Goal: Task Accomplishment & Management: Use online tool/utility

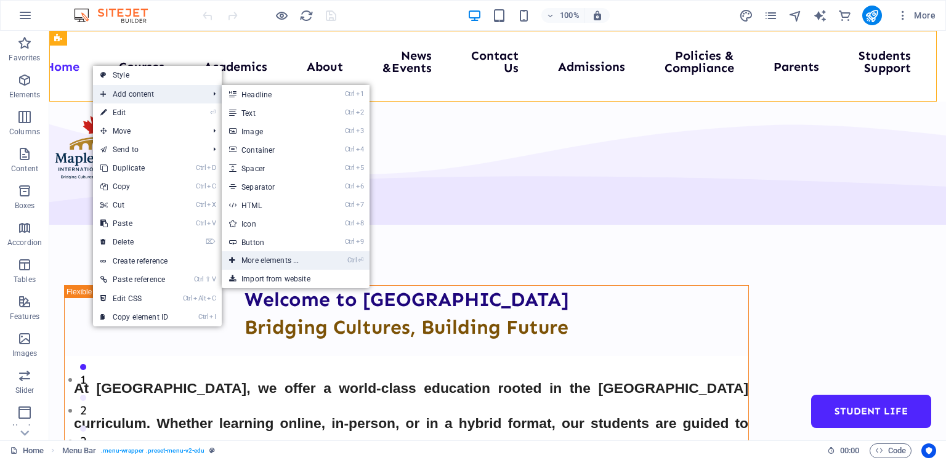
click at [265, 258] on link "Ctrl ⏎ More elements ..." at bounding box center [273, 260] width 102 height 18
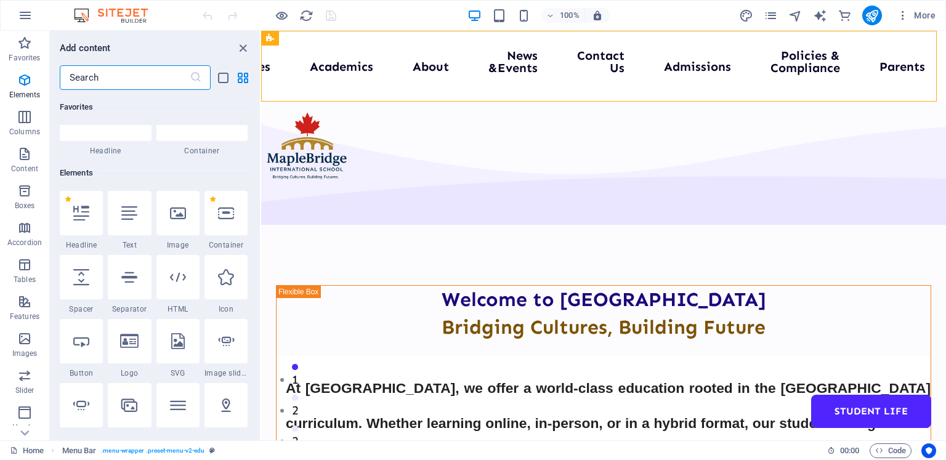
scroll to position [131, 0]
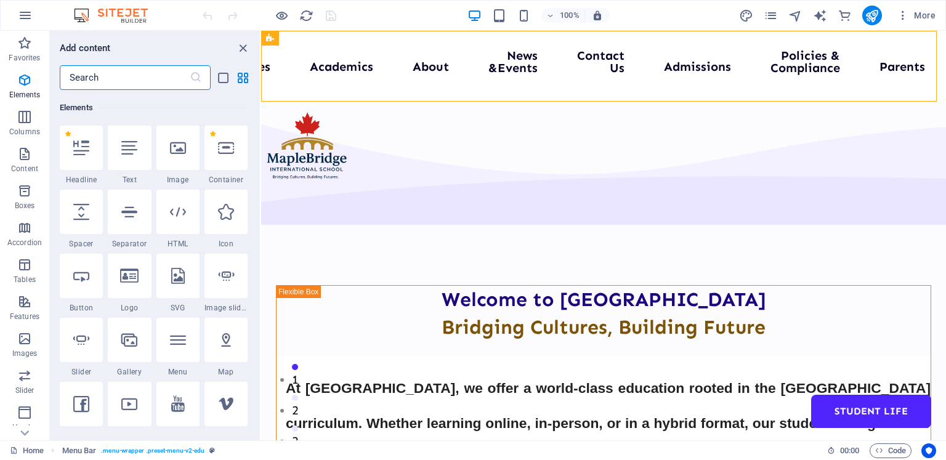
click at [91, 79] on input "text" at bounding box center [125, 77] width 130 height 25
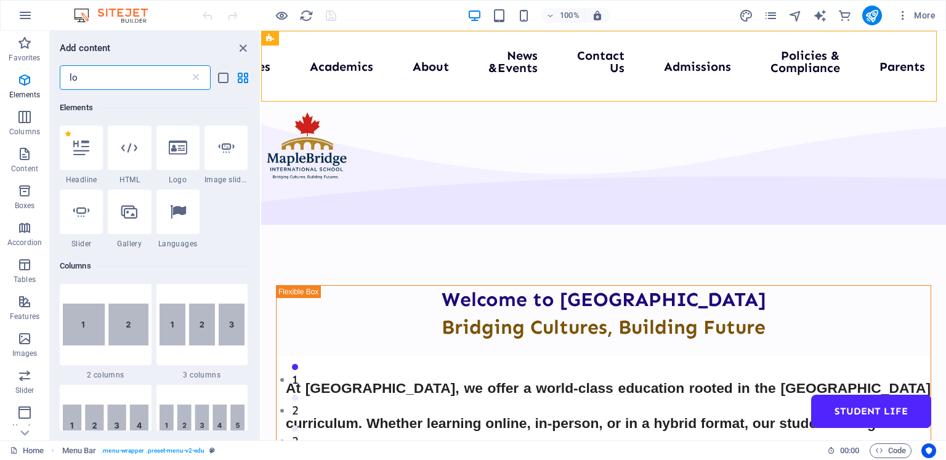
scroll to position [0, 0]
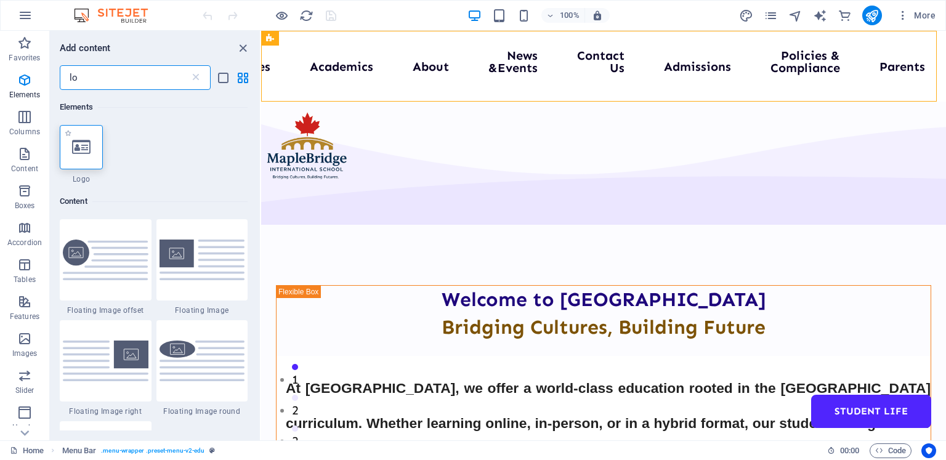
type input "lo"
click at [94, 146] on div at bounding box center [81, 147] width 43 height 44
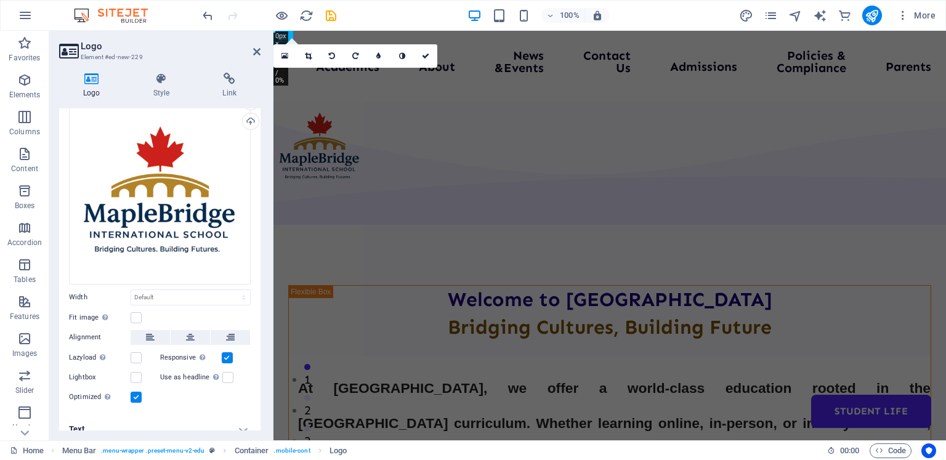
scroll to position [68, 0]
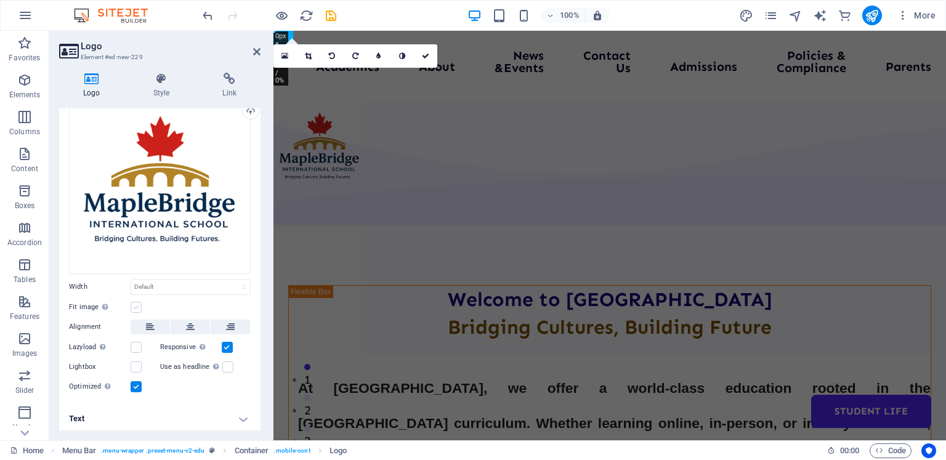
click at [135, 303] on label at bounding box center [136, 307] width 11 height 11
click at [0, 0] on input "Fit image Automatically fit image to a fixed width and height" at bounding box center [0, 0] width 0 height 0
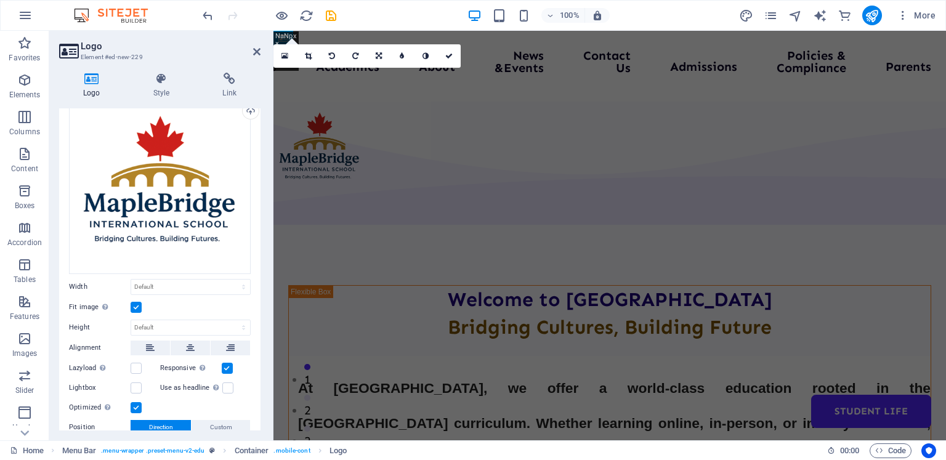
drag, startPoint x: 257, startPoint y: 309, endPoint x: 260, endPoint y: 368, distance: 59.8
click at [260, 368] on div "Logo Image Text Drag files here, click to choose files or select files from Fil…" at bounding box center [159, 269] width 201 height 322
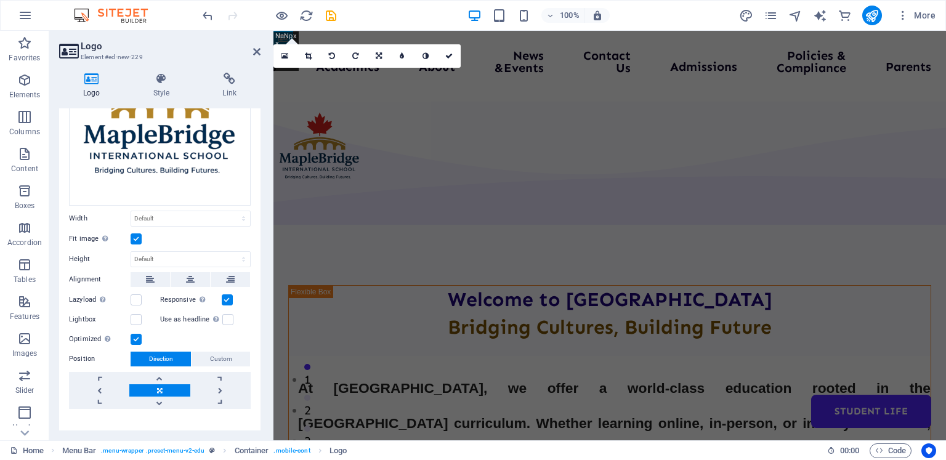
scroll to position [151, 0]
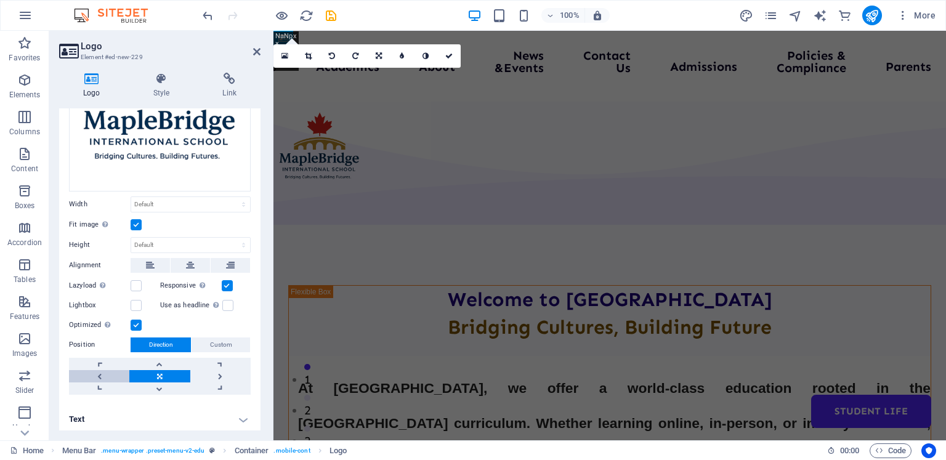
click at [99, 370] on link at bounding box center [99, 376] width 60 height 12
click at [162, 84] on icon at bounding box center [161, 79] width 65 height 12
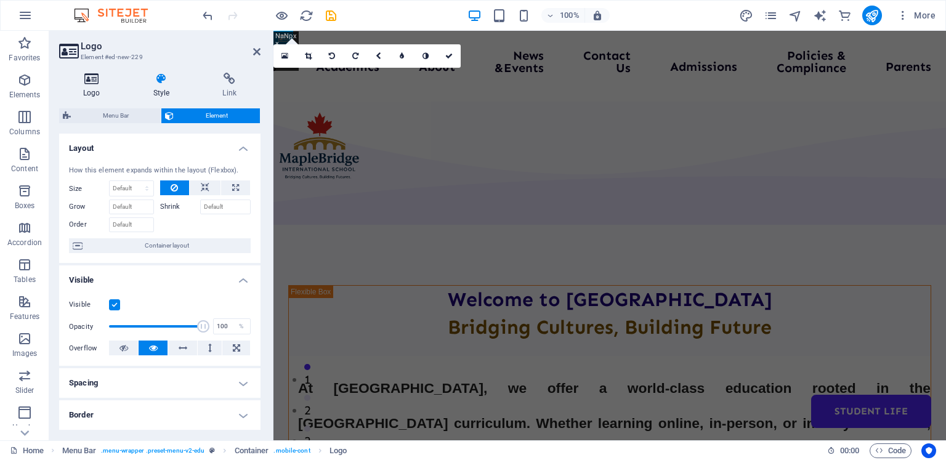
click at [91, 87] on h4 "Logo" at bounding box center [94, 86] width 70 height 26
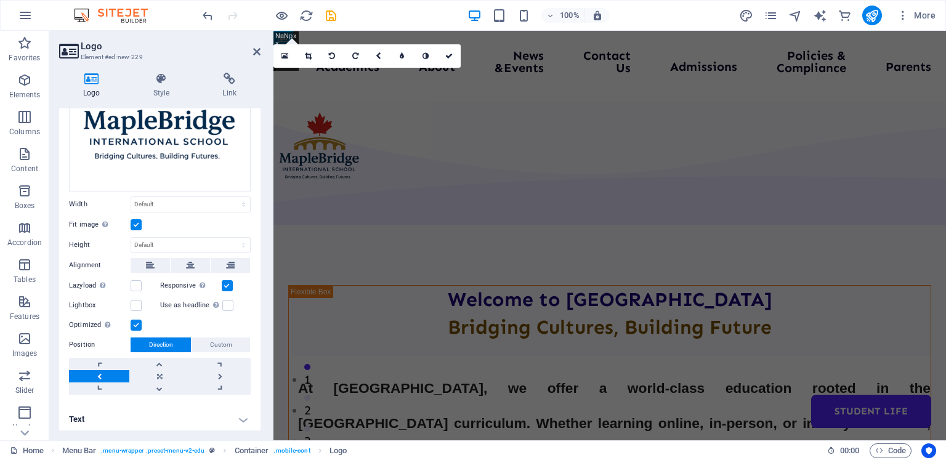
drag, startPoint x: 261, startPoint y: 215, endPoint x: 259, endPoint y: 224, distance: 9.6
click at [259, 224] on div "Logo Style Link Logo Image Text Drag files here, click to choose files or selec…" at bounding box center [159, 252] width 221 height 378
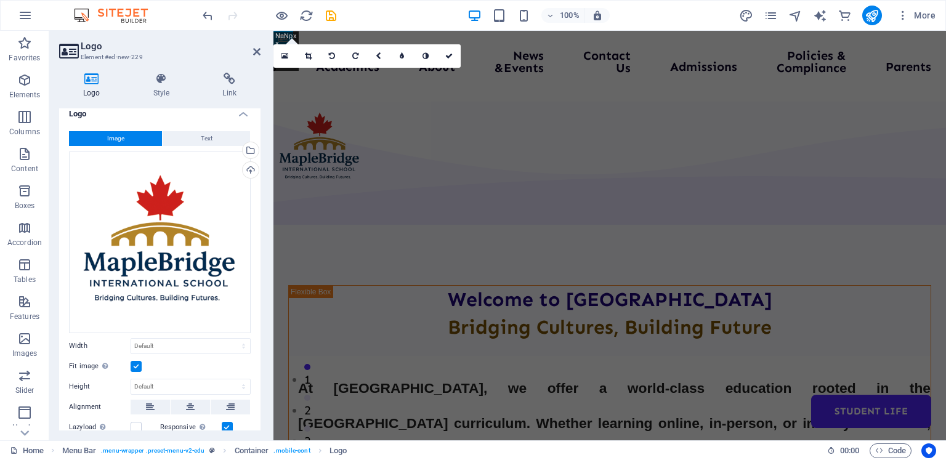
scroll to position [0, 0]
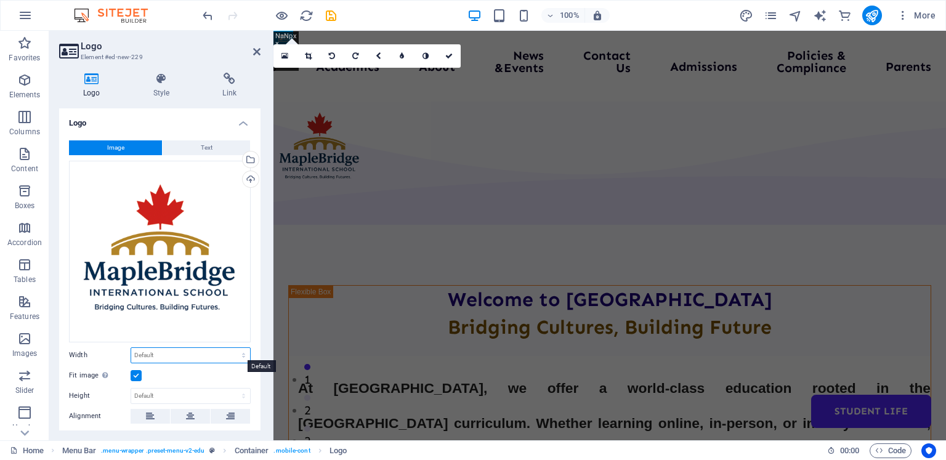
click at [186, 349] on select "Default auto px rem % em vh vw" at bounding box center [190, 355] width 119 height 15
select select "px"
click at [230, 348] on select "Default auto px rem % em vh vw" at bounding box center [190, 355] width 119 height 15
type input "110"
click at [201, 372] on div "Fit image Automatically fit image to a fixed width and height" at bounding box center [160, 375] width 182 height 15
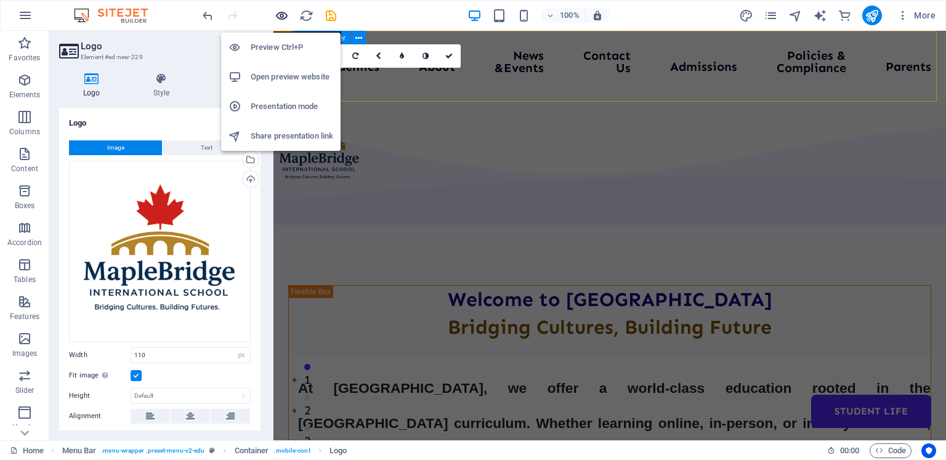
click at [281, 15] on icon "button" at bounding box center [282, 16] width 14 height 14
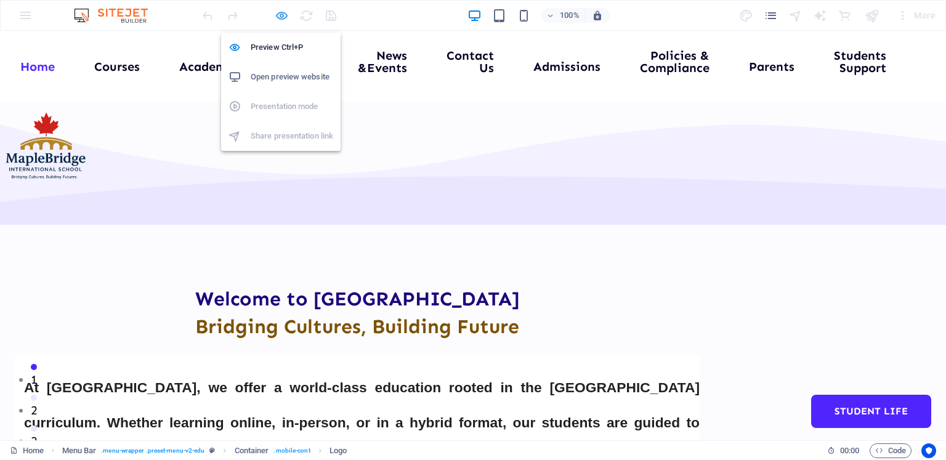
click at [277, 14] on icon "button" at bounding box center [282, 16] width 14 height 14
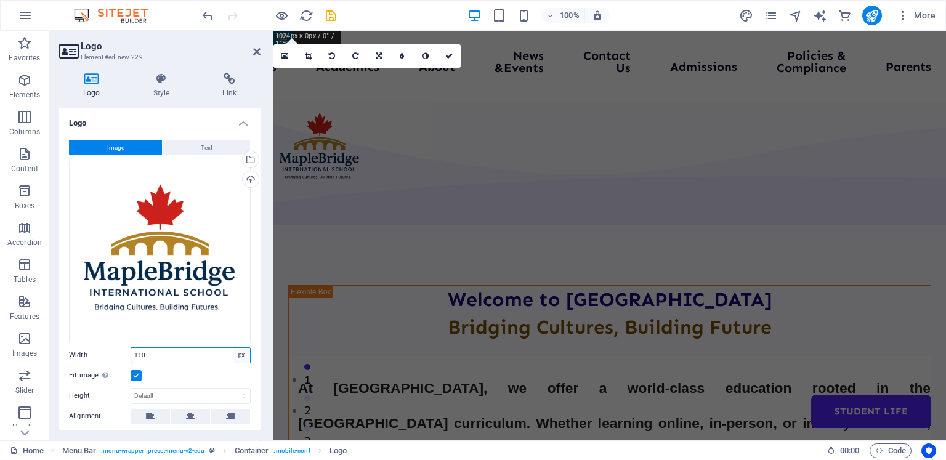
click at [234, 353] on select "Default auto px rem % em vh vw" at bounding box center [241, 355] width 17 height 15
select select "default"
click at [233, 348] on select "Default auto px rem % em vh vw" at bounding box center [241, 355] width 17 height 15
select select "DISABLED_OPTION_VALUE"
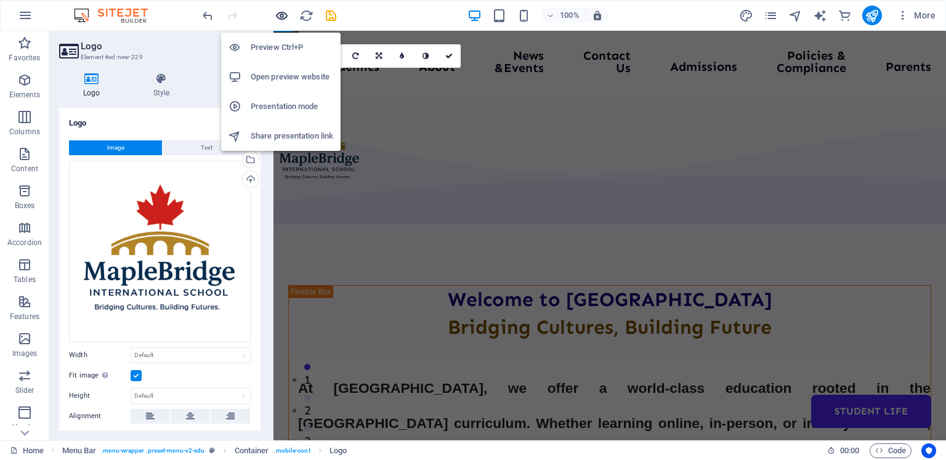
click at [280, 11] on icon "button" at bounding box center [282, 16] width 14 height 14
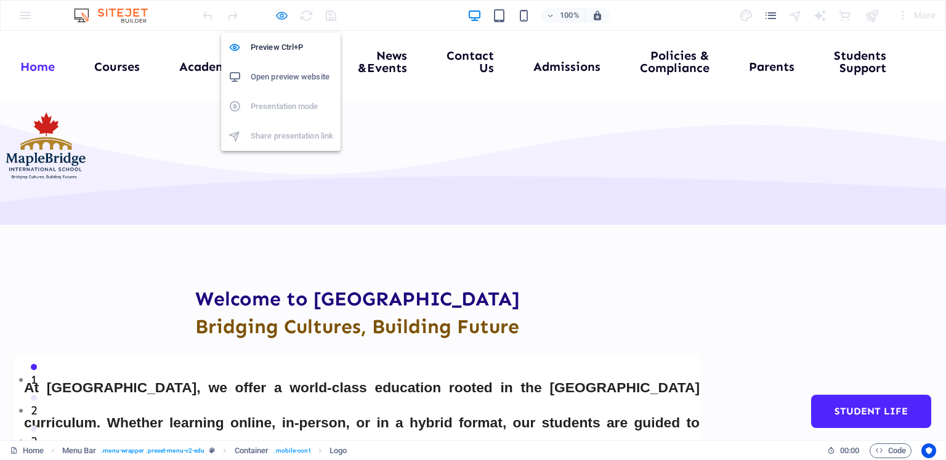
click at [280, 11] on icon "button" at bounding box center [282, 16] width 14 height 14
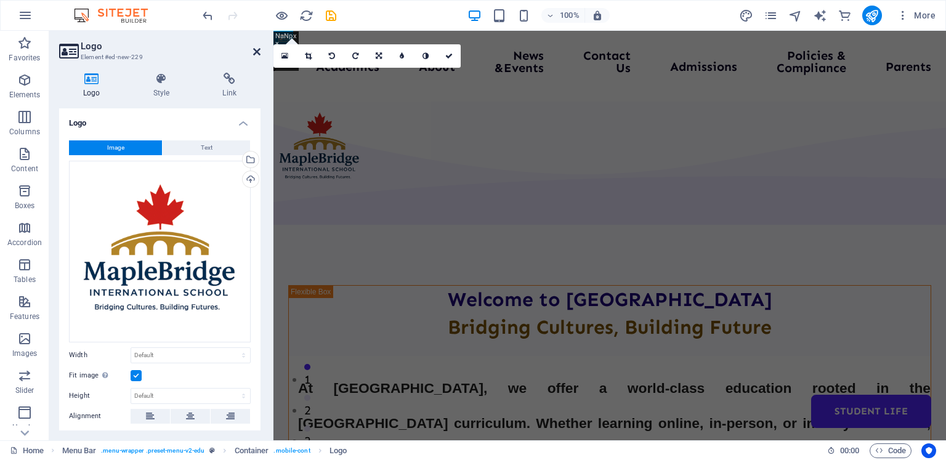
click at [256, 51] on icon at bounding box center [256, 52] width 7 height 10
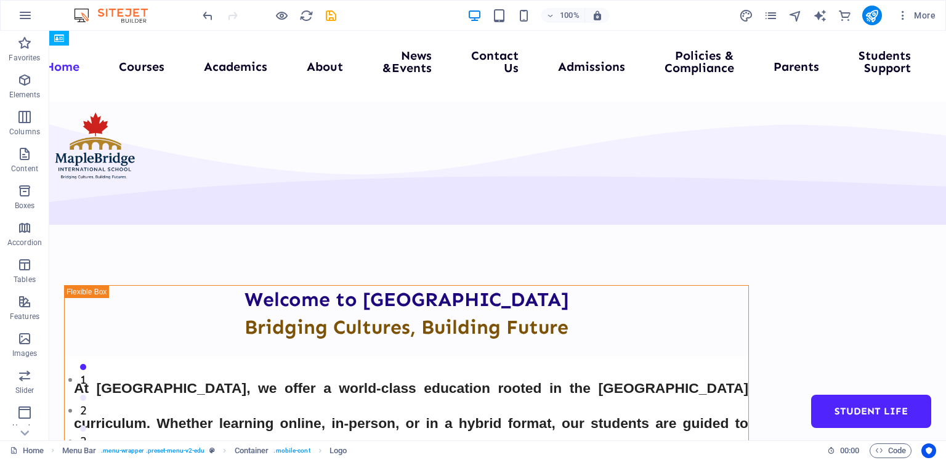
drag, startPoint x: 944, startPoint y: 47, endPoint x: 993, endPoint y: 60, distance: 50.9
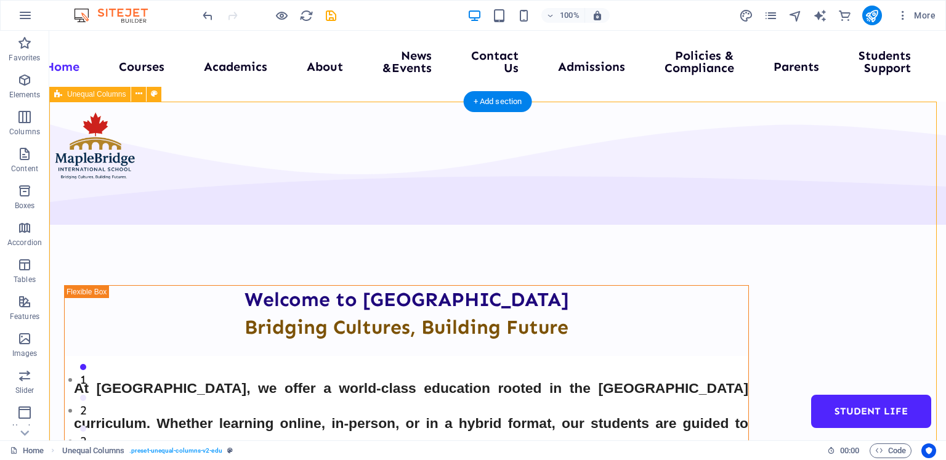
select select "multiple-waves"
select select "em"
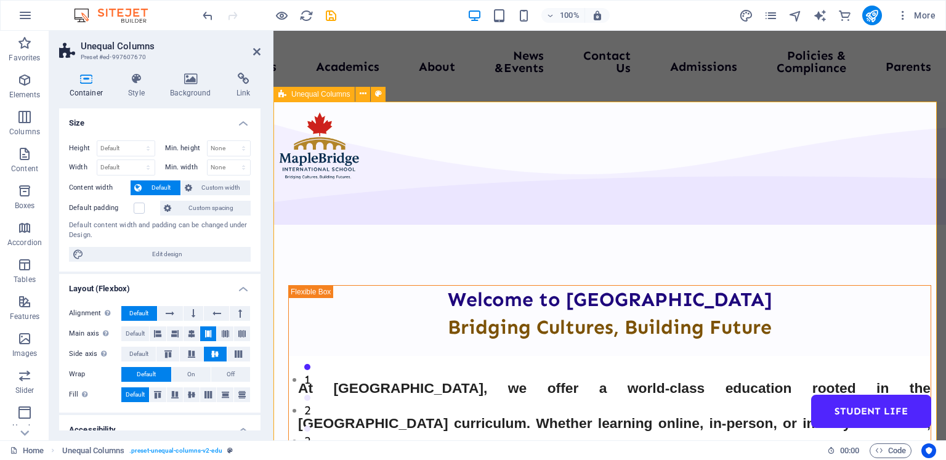
click at [256, 49] on icon at bounding box center [256, 52] width 7 height 10
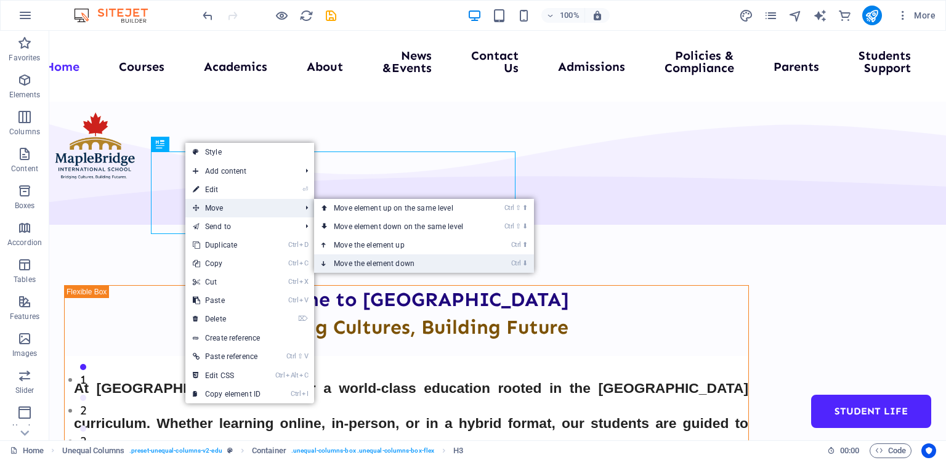
click at [373, 261] on link "Ctrl ⬇ Move the element down" at bounding box center [401, 263] width 174 height 18
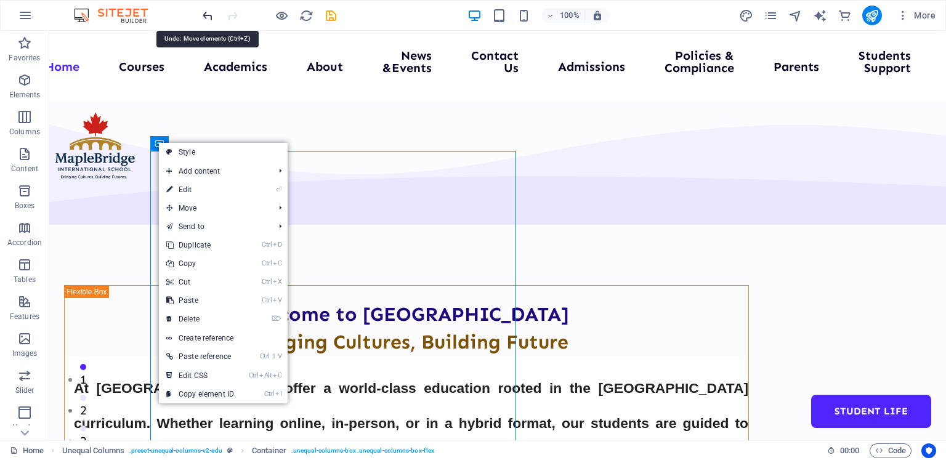
click at [203, 14] on icon "undo" at bounding box center [208, 16] width 14 height 14
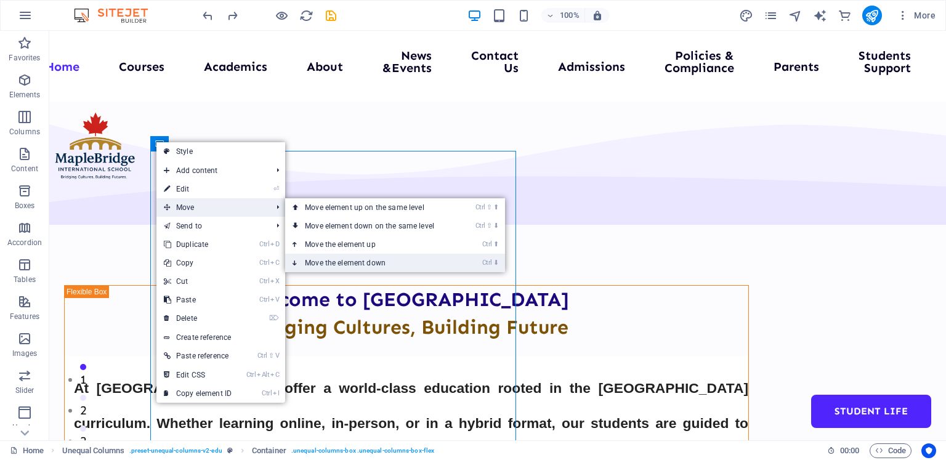
click at [370, 262] on link "Ctrl ⬇ Move the element down" at bounding box center [372, 263] width 174 height 18
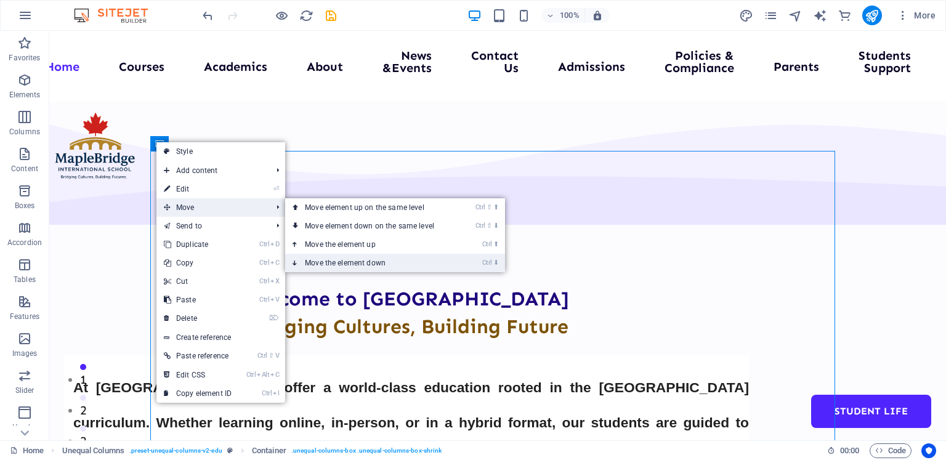
click at [321, 262] on link "Ctrl ⬇ Move the element down" at bounding box center [372, 263] width 174 height 18
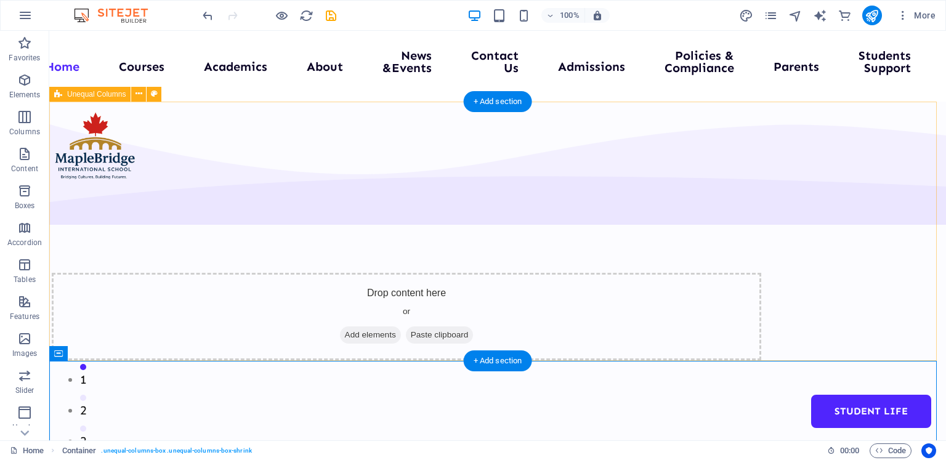
click at [289, 246] on div "Drop content here or Add elements Paste clipboard" at bounding box center [497, 299] width 897 height 394
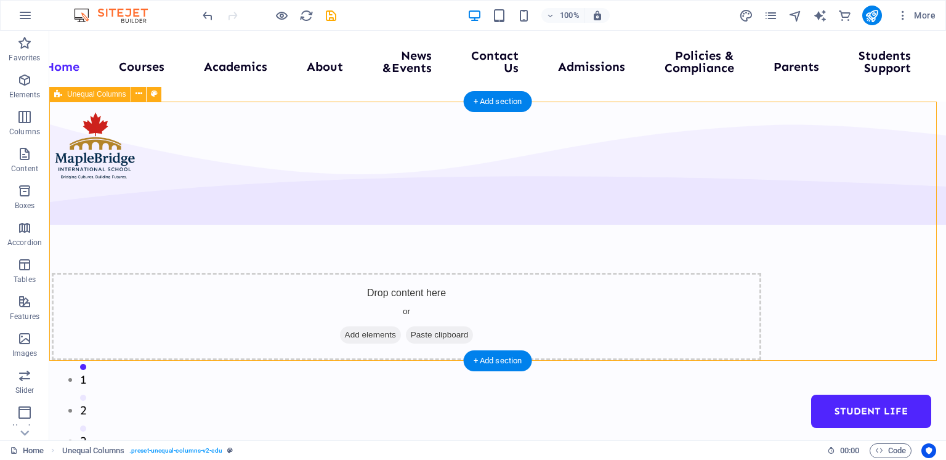
click at [99, 146] on div "Drop content here or Add elements Paste clipboard" at bounding box center [497, 299] width 897 height 394
select select "multiple-waves"
select select "em"
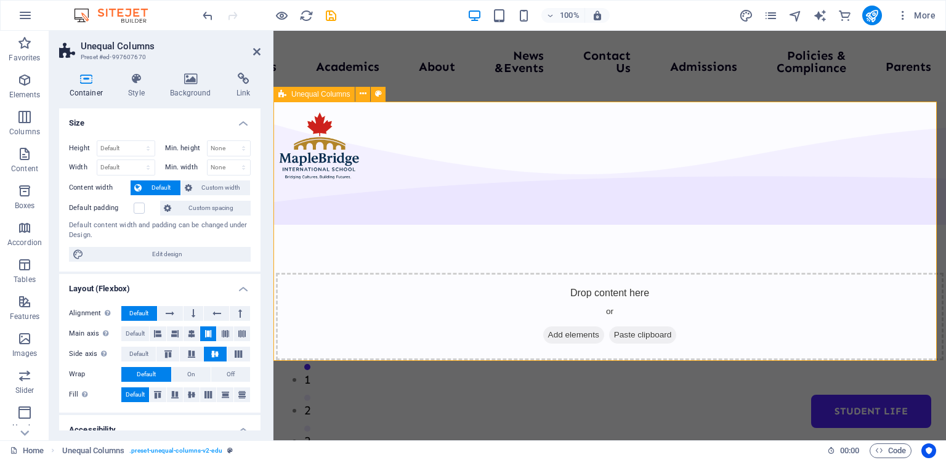
click at [321, 277] on div "Drop content here or Add elements Paste clipboard" at bounding box center [609, 299] width 673 height 394
click at [323, 273] on div "Drop content here or Add elements Paste clipboard" at bounding box center [610, 316] width 668 height 87
click at [254, 49] on icon at bounding box center [256, 52] width 7 height 10
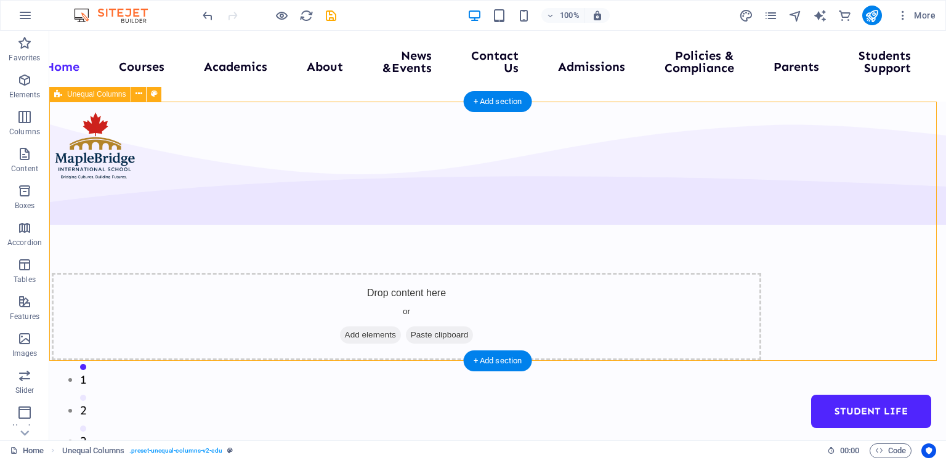
click at [78, 147] on div "Drop content here or Add elements Paste clipboard" at bounding box center [497, 299] width 897 height 394
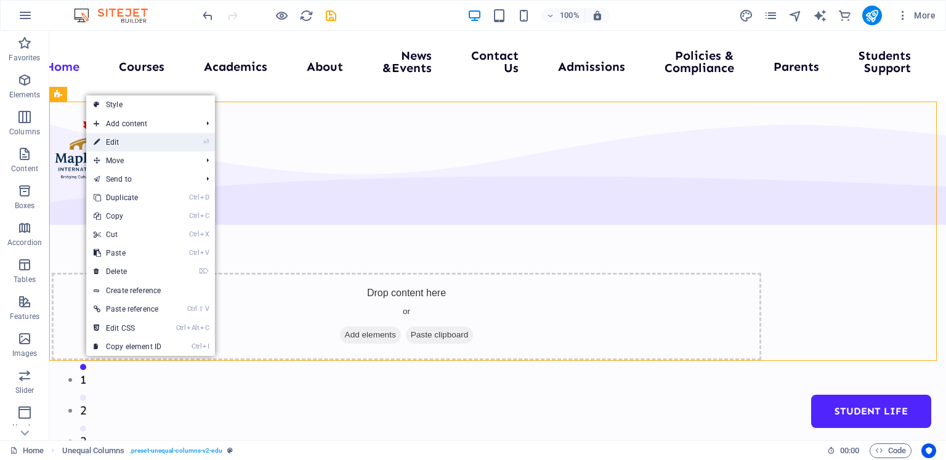
click at [118, 141] on link "⏎ Edit" at bounding box center [127, 142] width 83 height 18
select select "multiple-waves"
select select "em"
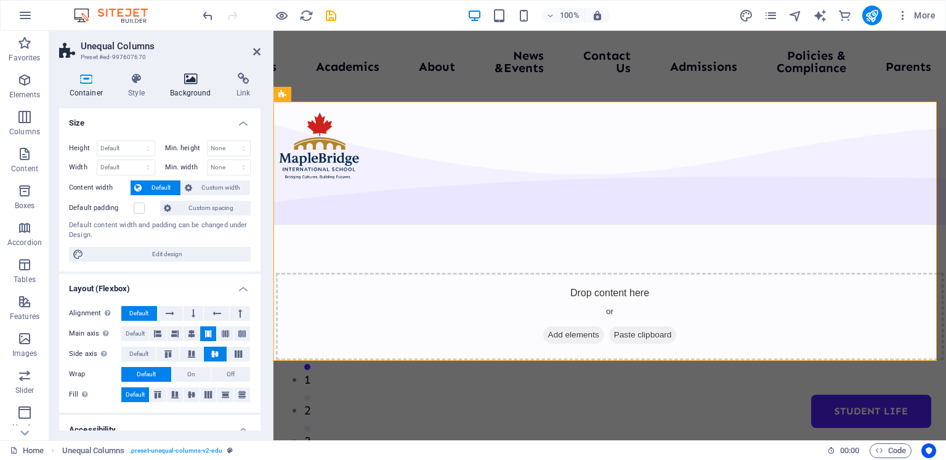
click at [182, 82] on icon at bounding box center [191, 79] width 62 height 12
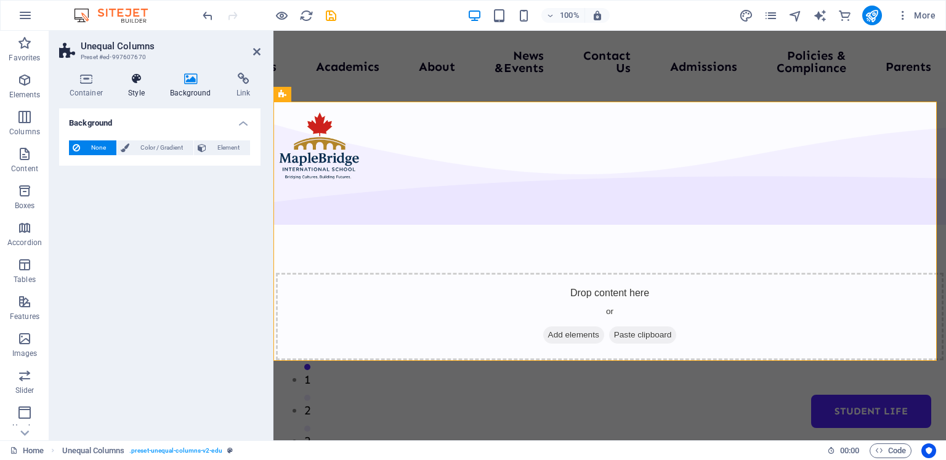
click at [134, 84] on icon at bounding box center [136, 79] width 37 height 12
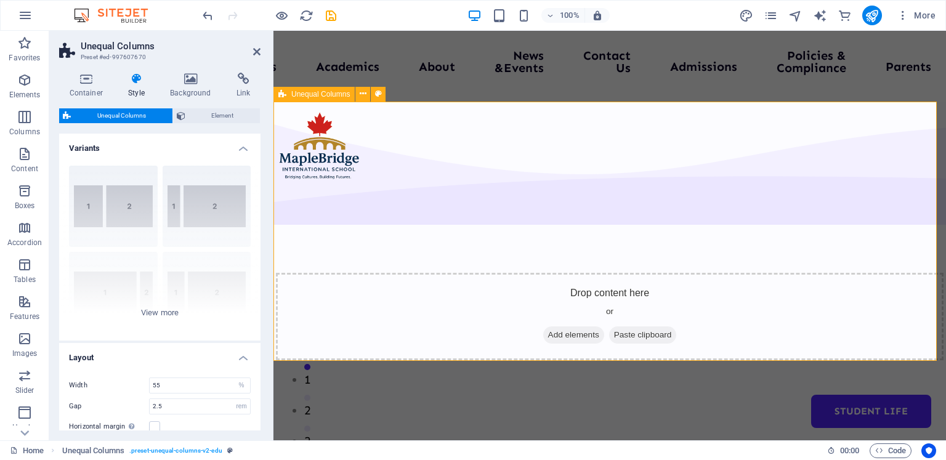
click at [320, 273] on div "Drop content here or Add elements Paste clipboard" at bounding box center [610, 316] width 668 height 87
click at [254, 47] on icon at bounding box center [256, 52] width 7 height 10
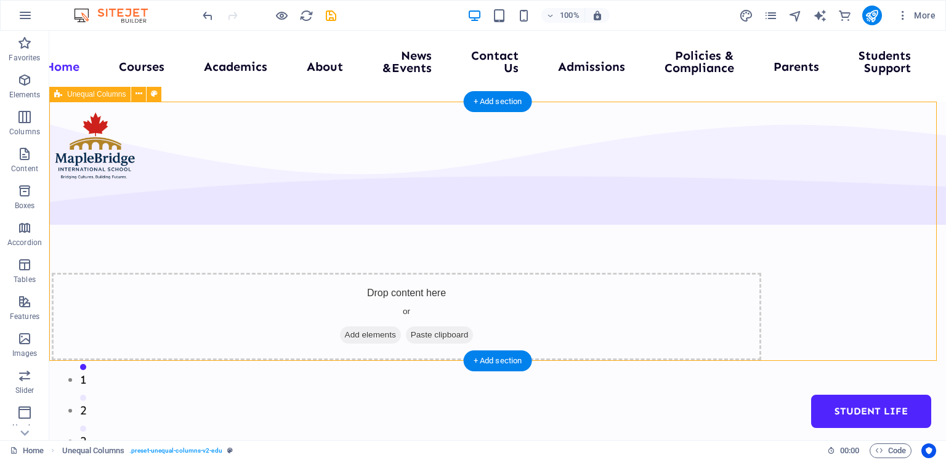
click at [99, 160] on div "Drop content here or Add elements Paste clipboard" at bounding box center [497, 299] width 897 height 394
select select "%"
select select "rem"
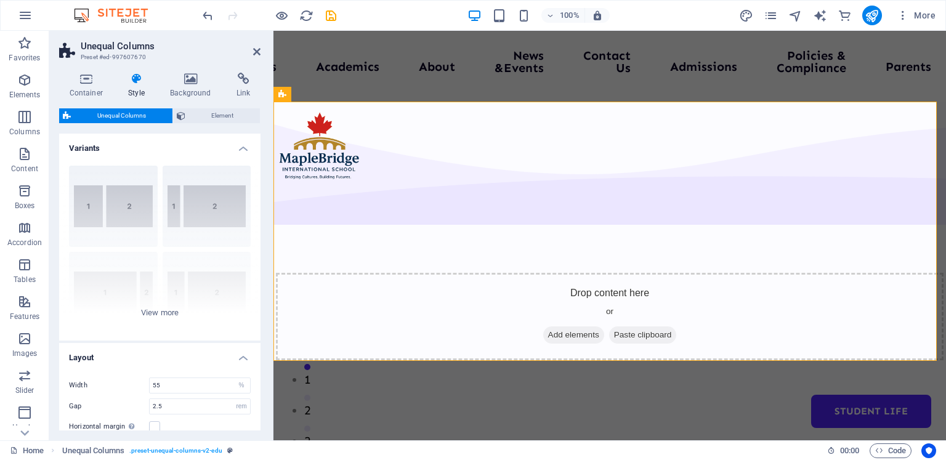
click at [99, 160] on div "[PHONE_NUMBER] [PHONE_NUMBER] 70-30 Default" at bounding box center [159, 248] width 201 height 185
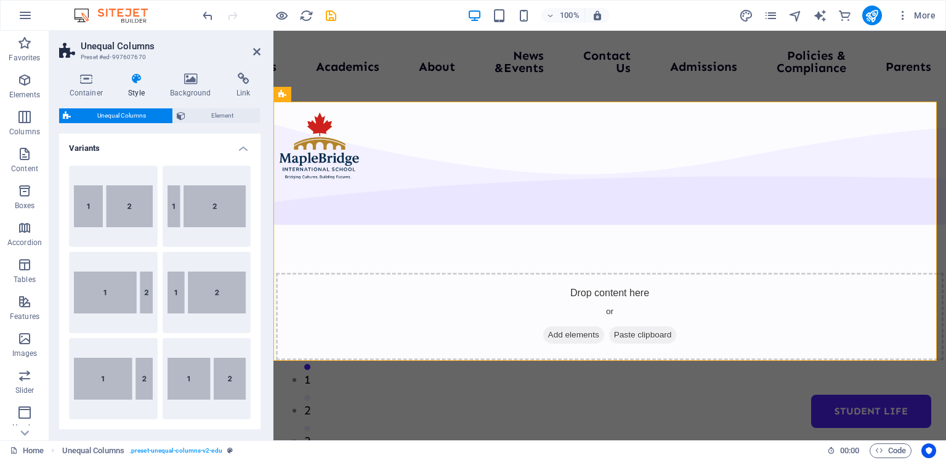
click at [99, 160] on div "[PHONE_NUMBER] [PHONE_NUMBER] 70-30 Default" at bounding box center [159, 292] width 201 height 273
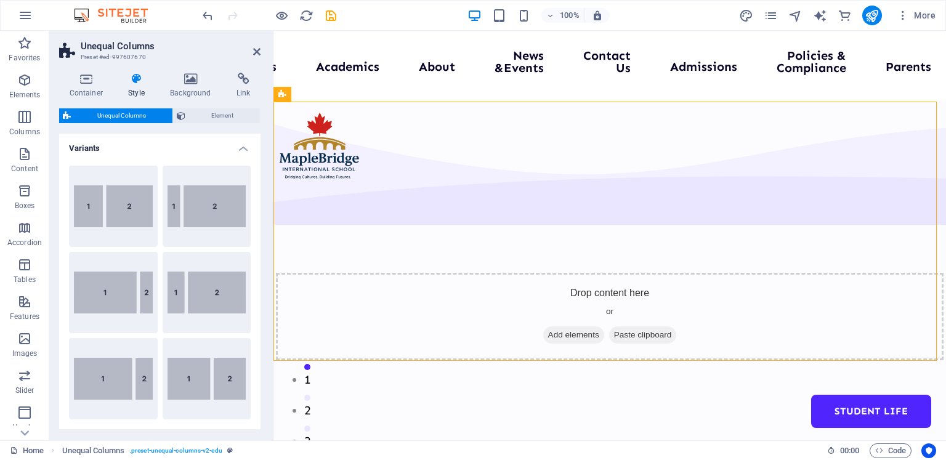
drag, startPoint x: 316, startPoint y: 169, endPoint x: 315, endPoint y: 126, distance: 42.5
click at [315, 126] on div "Drop content here or Add elements Paste clipboard" at bounding box center [609, 299] width 673 height 394
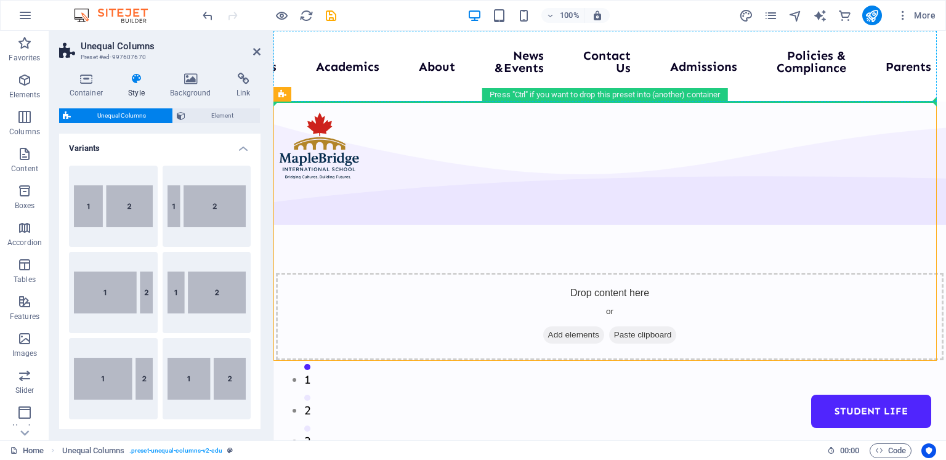
drag, startPoint x: 315, startPoint y: 126, endPoint x: 321, endPoint y: 71, distance: 55.7
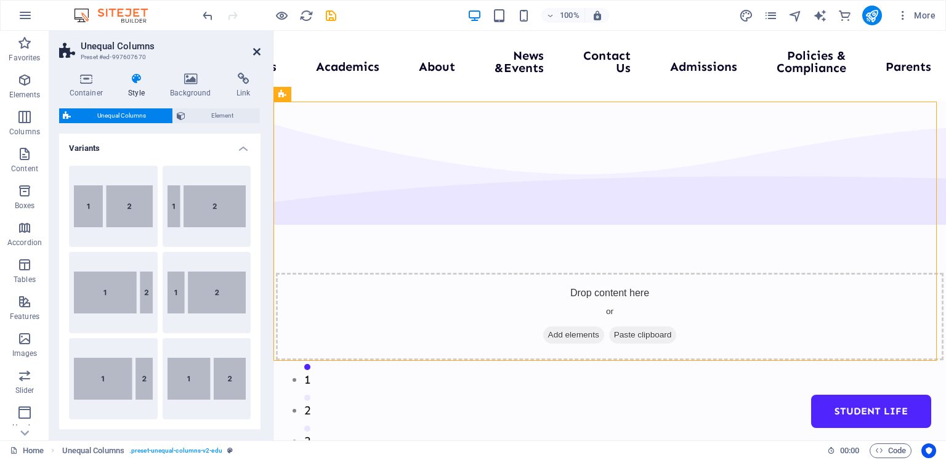
click at [254, 47] on icon at bounding box center [256, 52] width 7 height 10
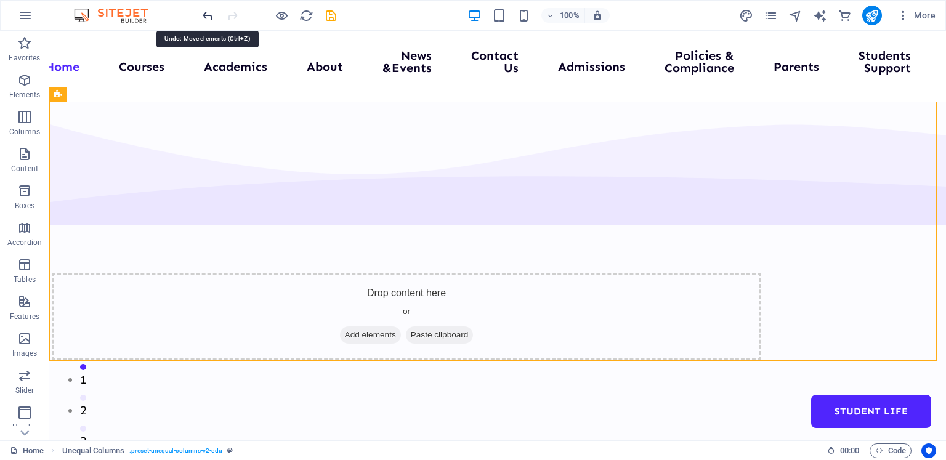
click at [207, 13] on icon "undo" at bounding box center [208, 16] width 14 height 14
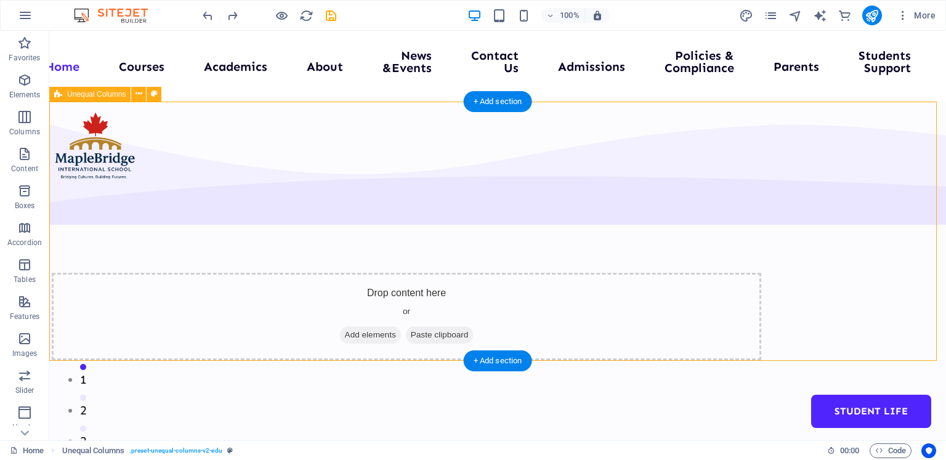
click at [94, 153] on div "Drop content here or Add elements Paste clipboard" at bounding box center [497, 299] width 897 height 394
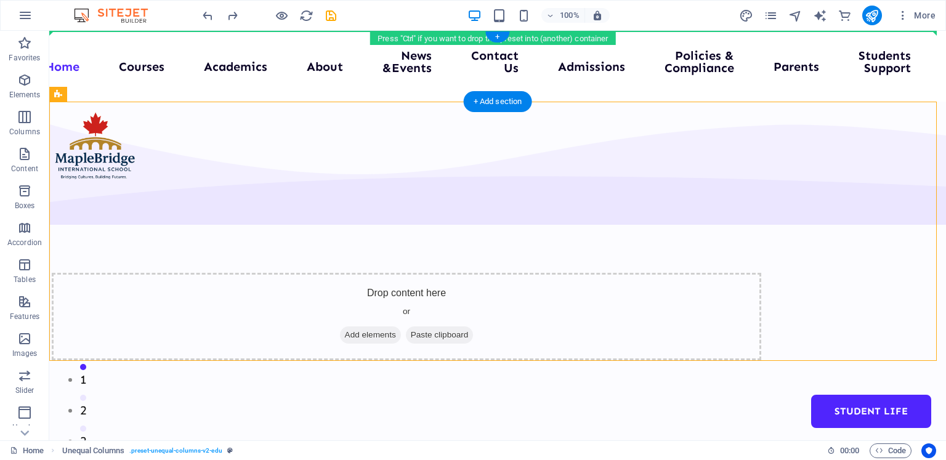
drag, startPoint x: 94, startPoint y: 153, endPoint x: 91, endPoint y: 63, distance: 90.0
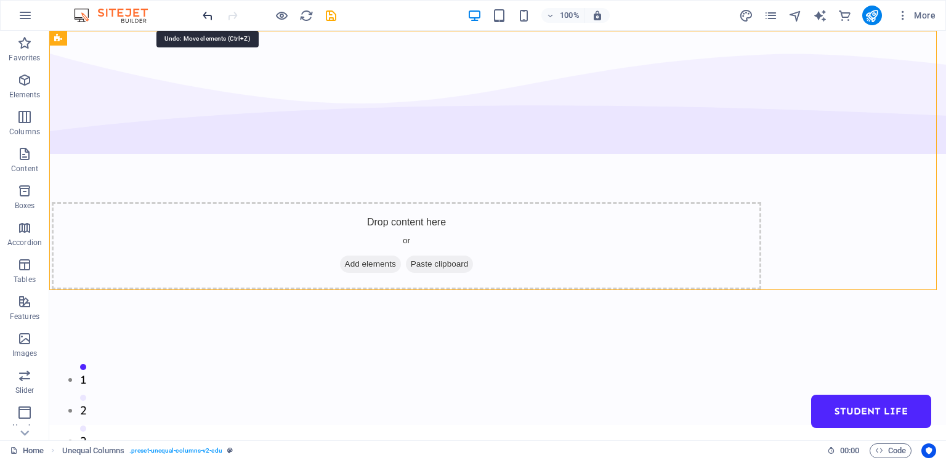
click at [205, 11] on icon "undo" at bounding box center [208, 16] width 14 height 14
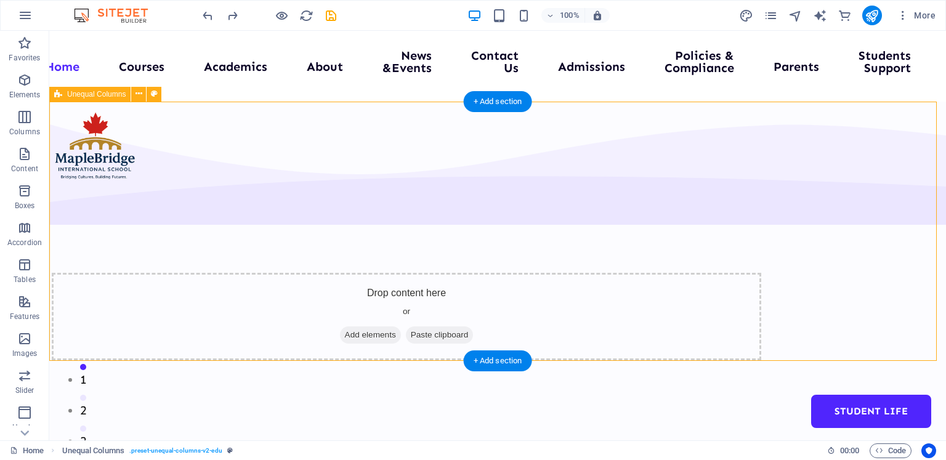
click at [95, 156] on div "Drop content here or Add elements Paste clipboard" at bounding box center [497, 299] width 897 height 394
select select "%"
select select "rem"
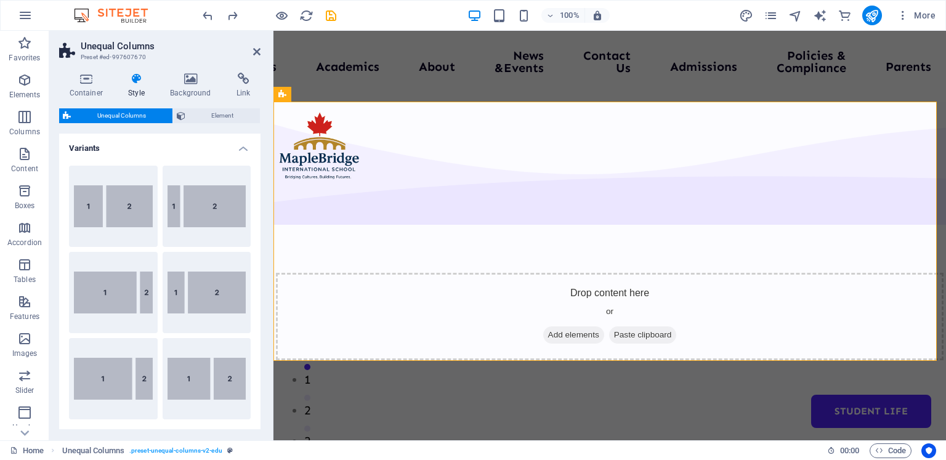
drag, startPoint x: 46, startPoint y: 126, endPoint x: 272, endPoint y: 129, distance: 225.4
click at [272, 129] on aside "Unequal Columns Preset #ed-997607670 Container Style Background Link Size Heigh…" at bounding box center [161, 236] width 224 height 410
click at [256, 52] on icon at bounding box center [256, 52] width 7 height 10
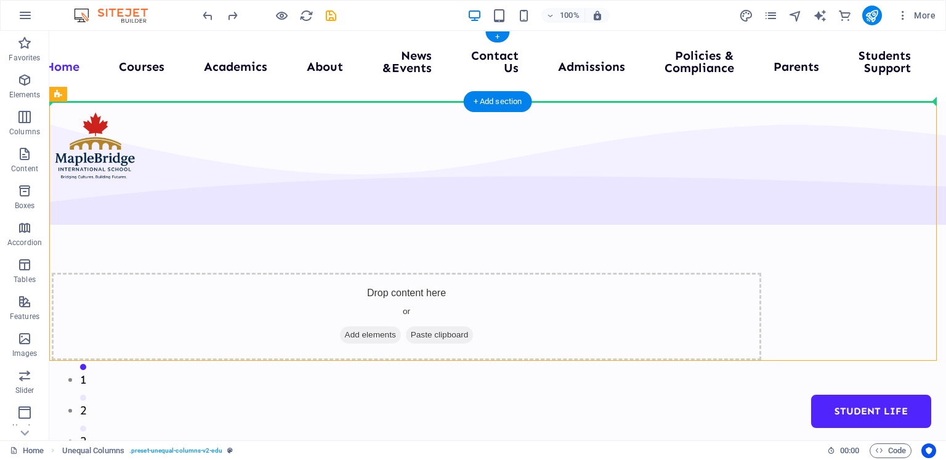
drag, startPoint x: 97, startPoint y: 157, endPoint x: 102, endPoint y: 69, distance: 88.2
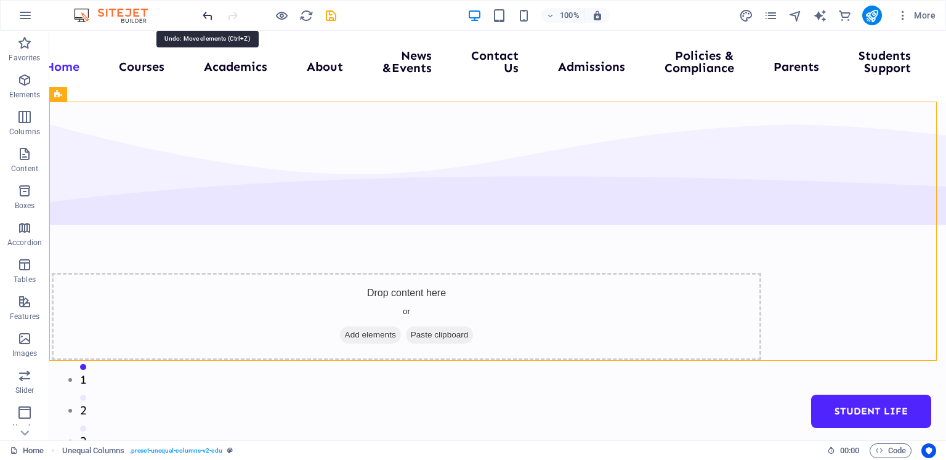
click at [207, 15] on icon "undo" at bounding box center [208, 16] width 14 height 14
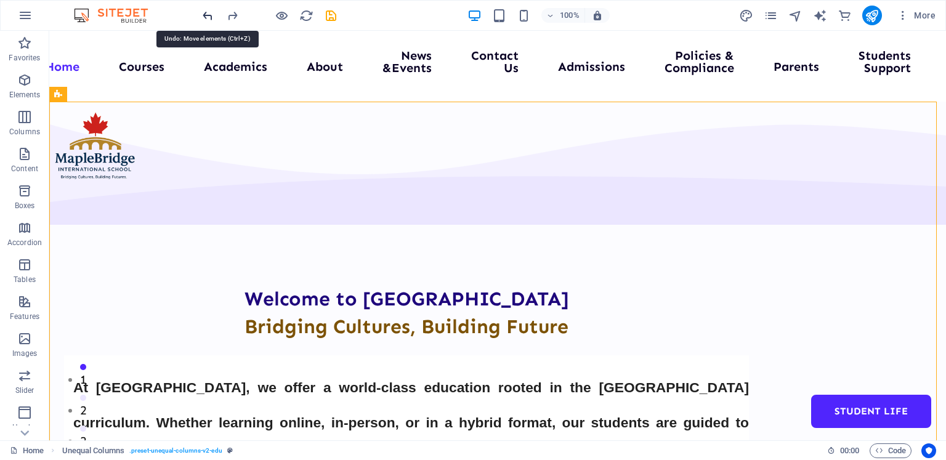
click at [207, 15] on icon "undo" at bounding box center [208, 16] width 14 height 14
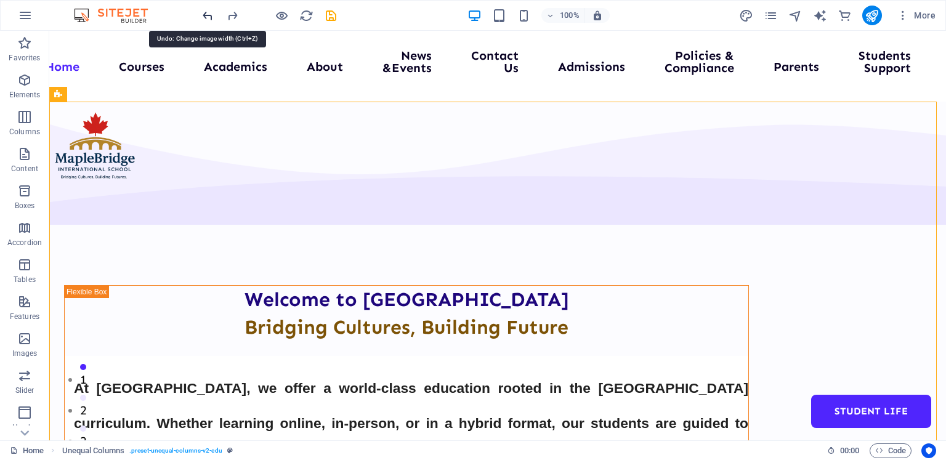
click at [207, 15] on icon "undo" at bounding box center [208, 16] width 14 height 14
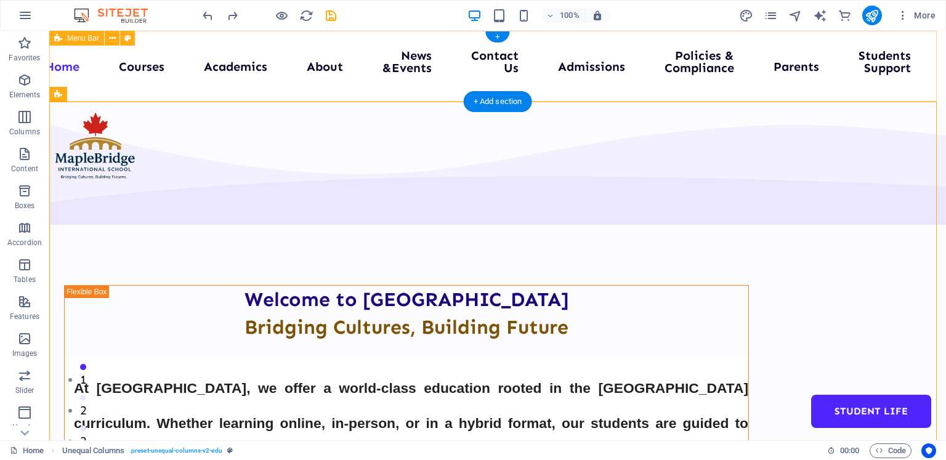
click at [108, 63] on div "Menu Home Courses Academics About News &Events Contact Us Admissions Policies &…" at bounding box center [497, 66] width 897 height 71
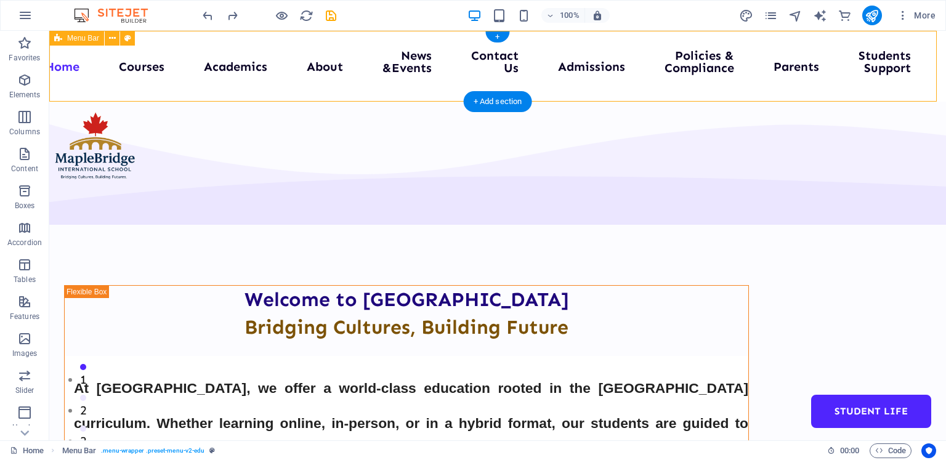
click at [137, 66] on div "Menu Home Courses Academics About News &Events Contact Us Admissions Policies &…" at bounding box center [497, 66] width 897 height 71
click at [113, 40] on icon at bounding box center [112, 38] width 7 height 13
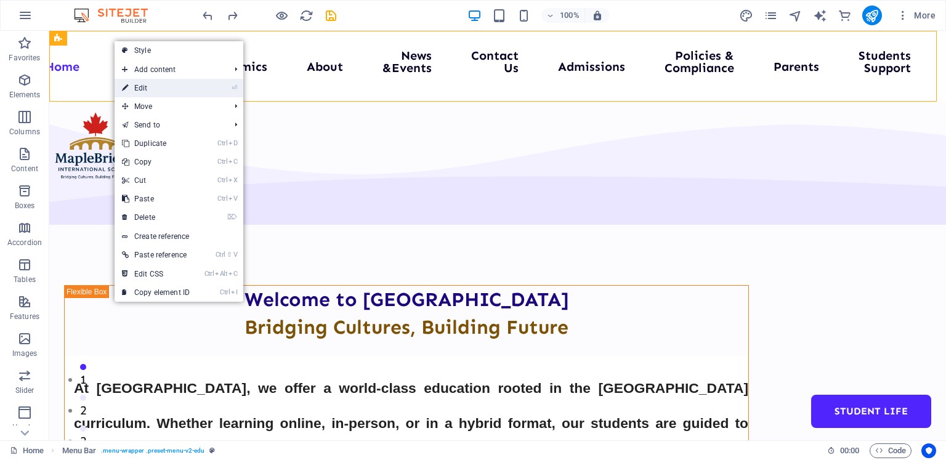
click at [145, 88] on link "⏎ Edit" at bounding box center [156, 88] width 83 height 18
select select "header"
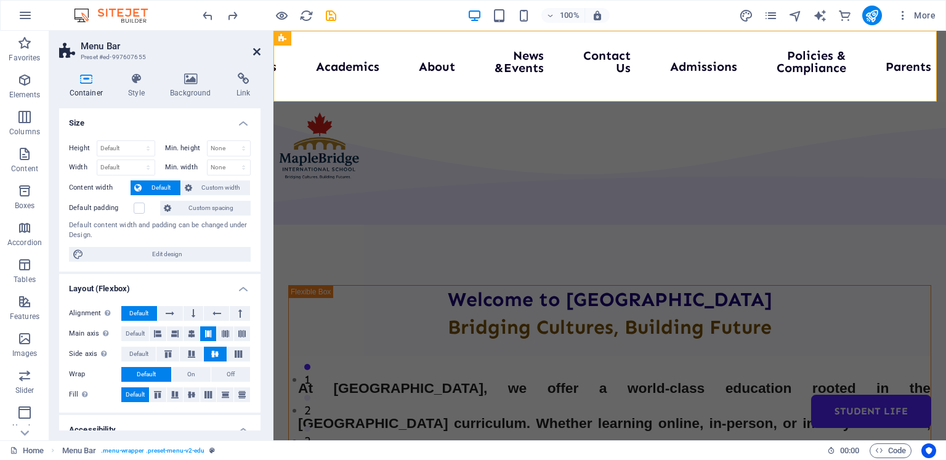
click at [257, 47] on icon at bounding box center [256, 52] width 7 height 10
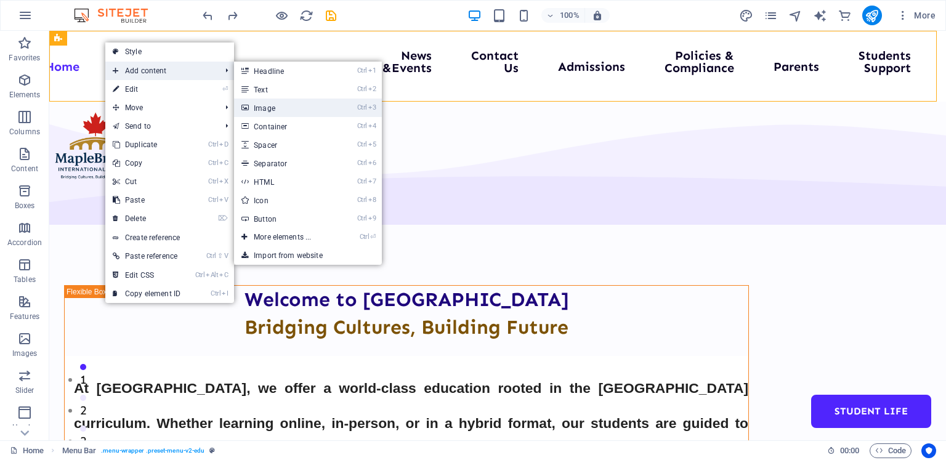
click at [263, 108] on link "Ctrl 3 Image" at bounding box center [285, 108] width 102 height 18
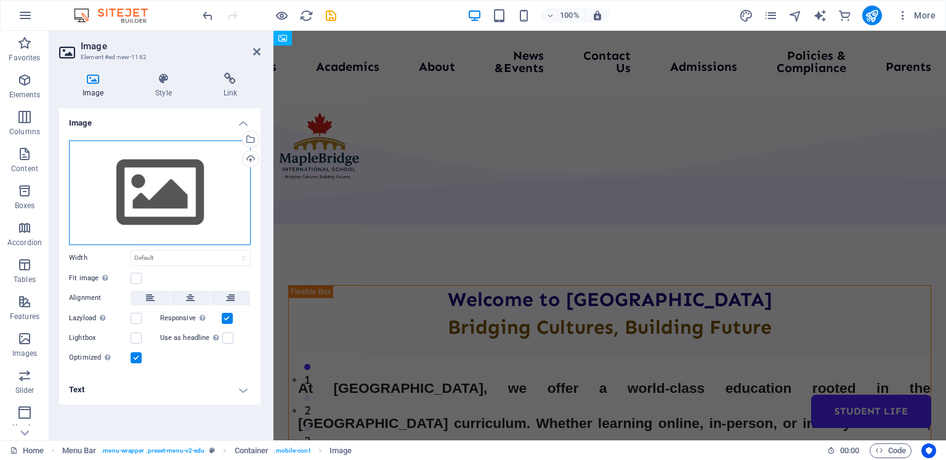
click at [214, 185] on div "Drag files here, click to choose files or select files from Files or our free s…" at bounding box center [160, 192] width 182 height 105
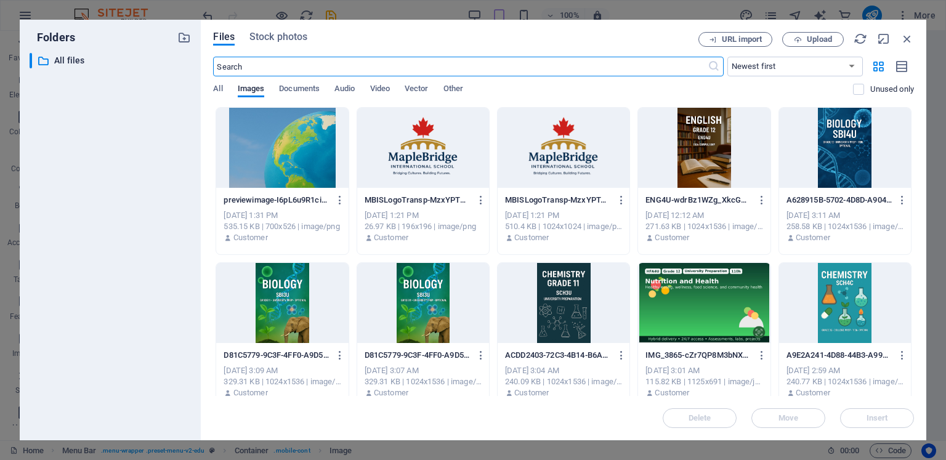
click at [429, 166] on div at bounding box center [423, 148] width 132 height 80
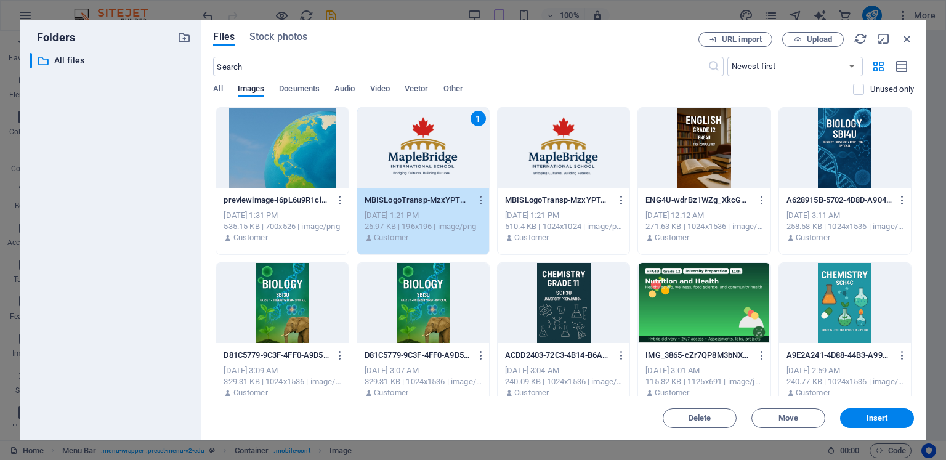
click at [429, 166] on div "1" at bounding box center [423, 148] width 132 height 80
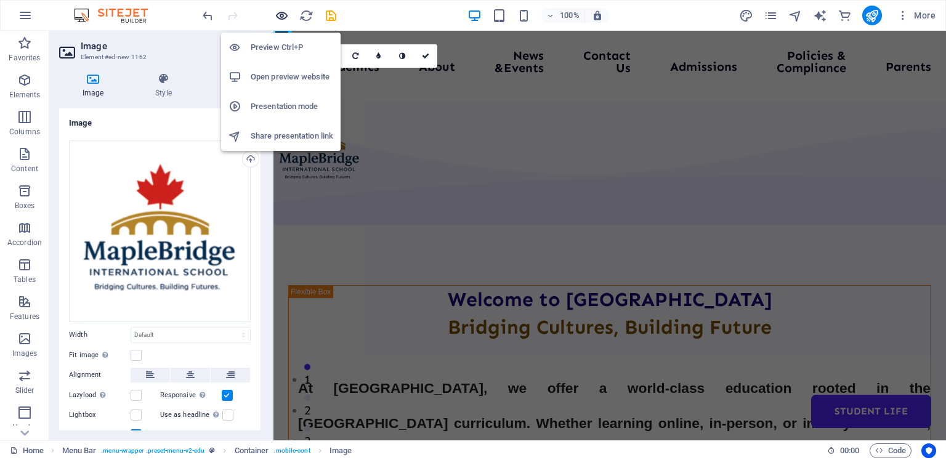
click at [281, 15] on icon "button" at bounding box center [282, 16] width 14 height 14
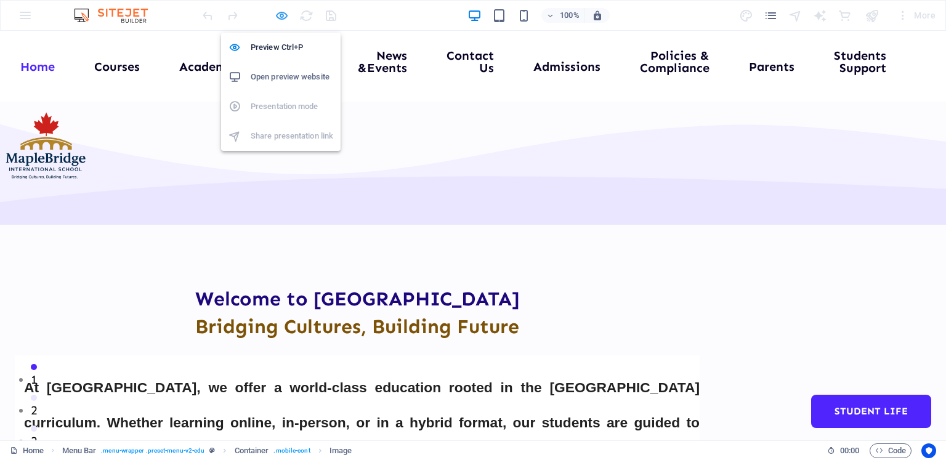
click at [283, 11] on icon "button" at bounding box center [282, 16] width 14 height 14
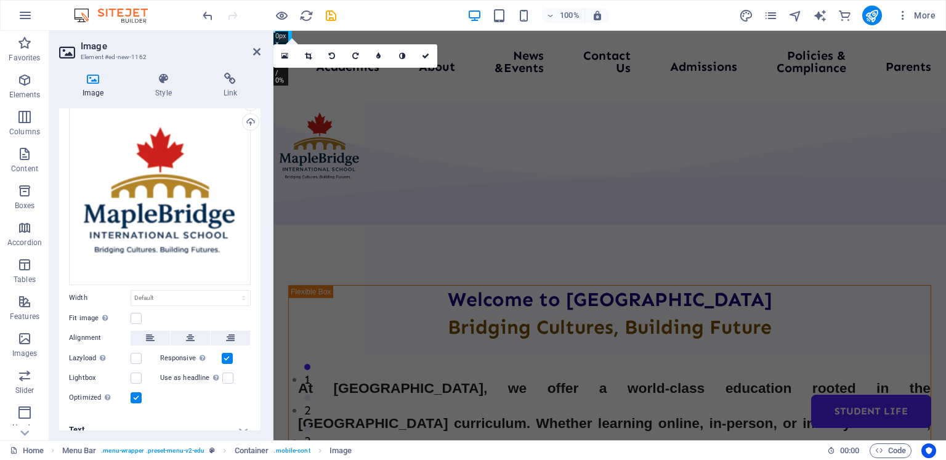
scroll to position [47, 0]
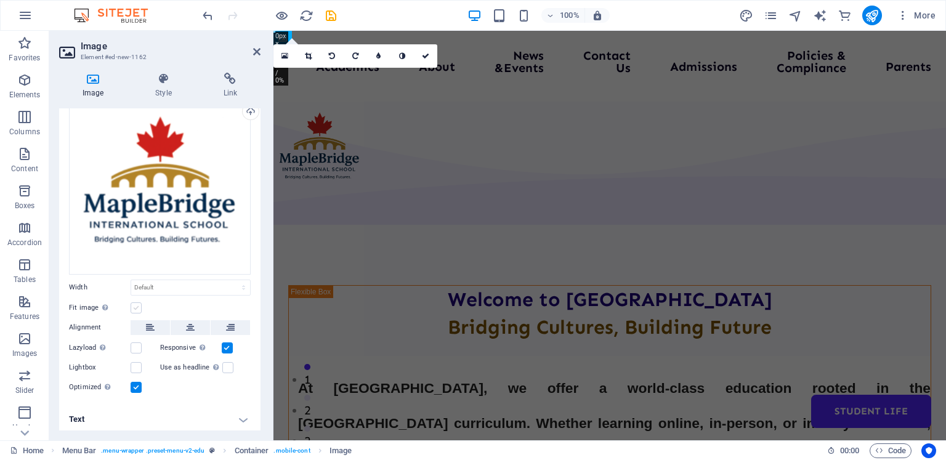
click at [134, 304] on label at bounding box center [136, 307] width 11 height 11
click at [0, 0] on input "Fit image Automatically fit image to a fixed width and height" at bounding box center [0, 0] width 0 height 0
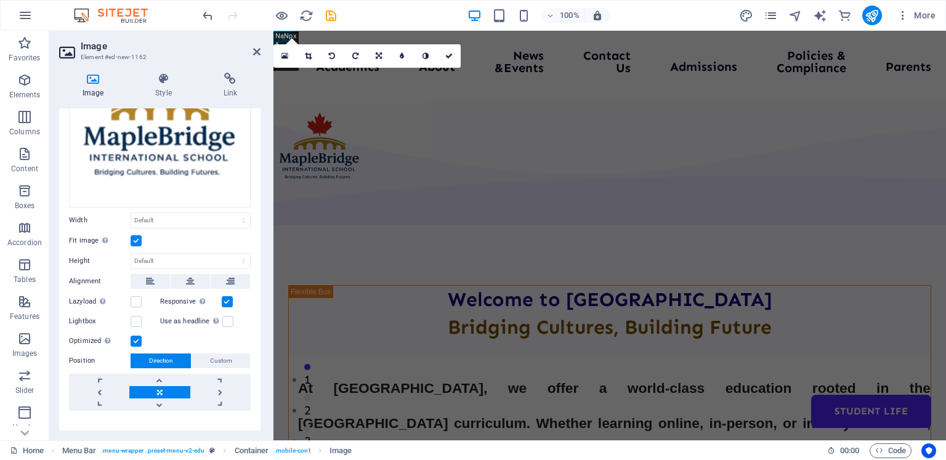
scroll to position [131, 0]
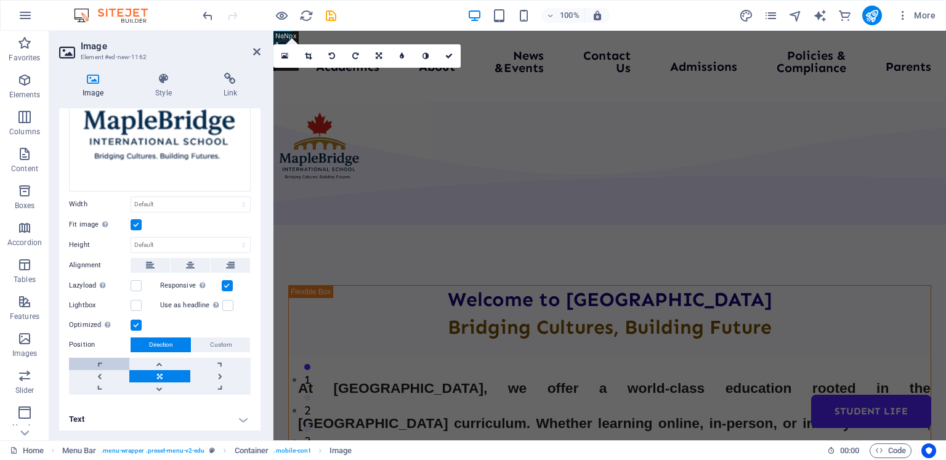
click at [99, 359] on link at bounding box center [99, 364] width 60 height 12
click at [244, 414] on h4 "Text" at bounding box center [159, 420] width 201 height 30
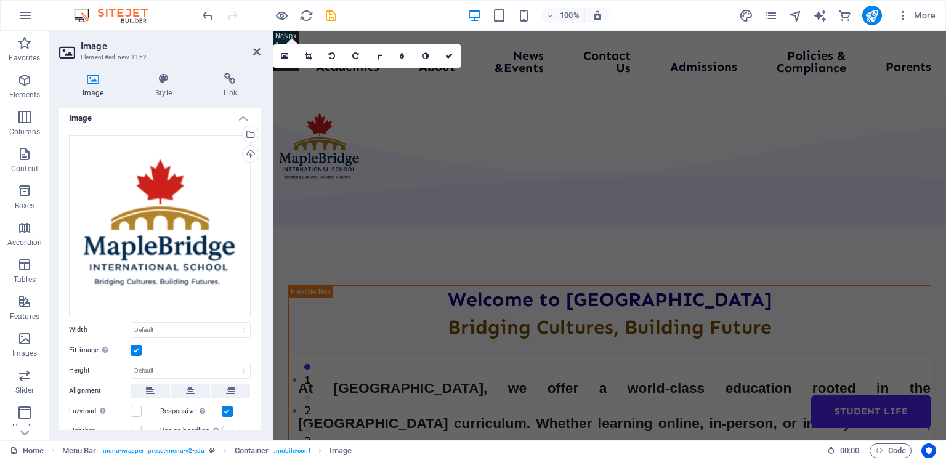
scroll to position [0, 0]
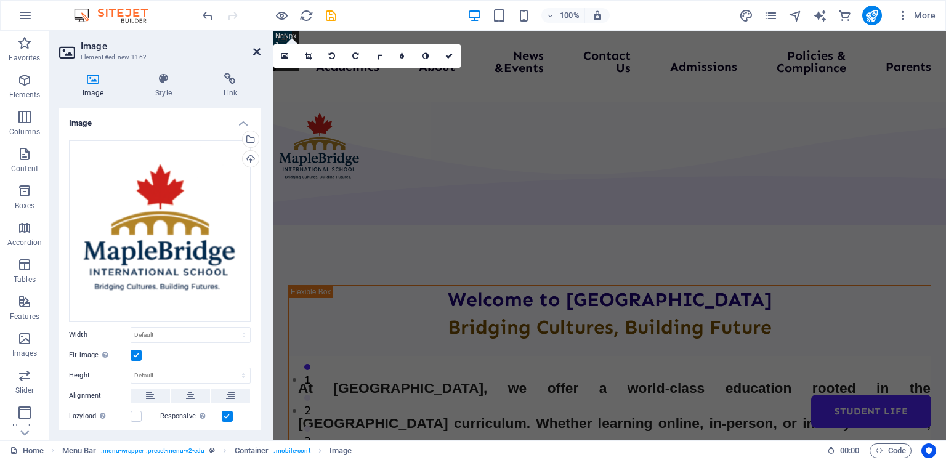
click at [256, 48] on icon at bounding box center [256, 52] width 7 height 10
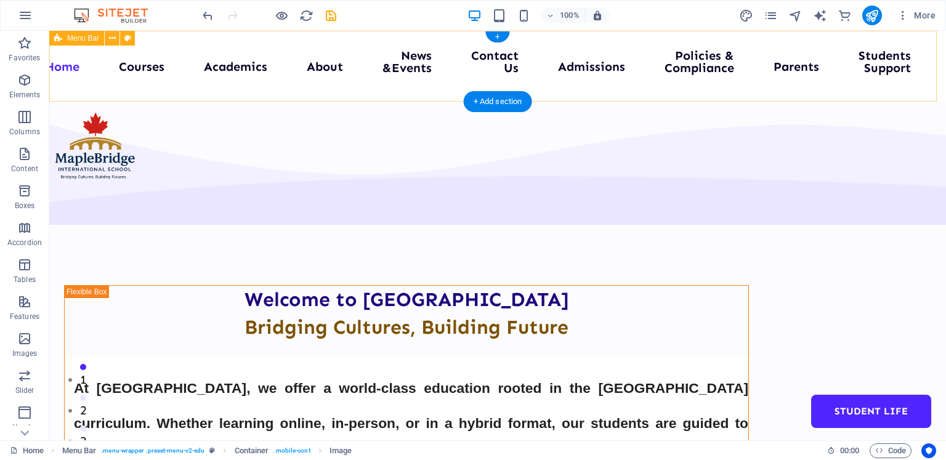
click at [106, 67] on div "Menu Home Courses Academics About News &Events Contact Us Admissions Policies &…" at bounding box center [497, 66] width 897 height 71
select select "header"
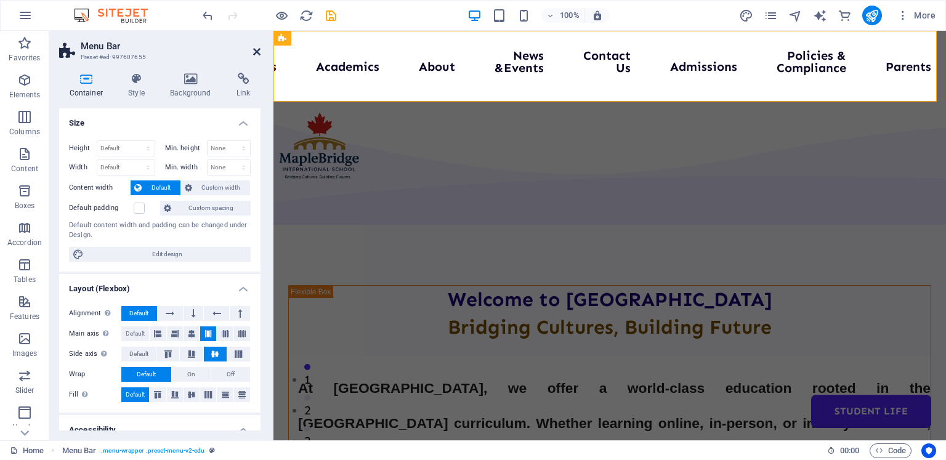
click at [256, 50] on icon at bounding box center [256, 52] width 7 height 10
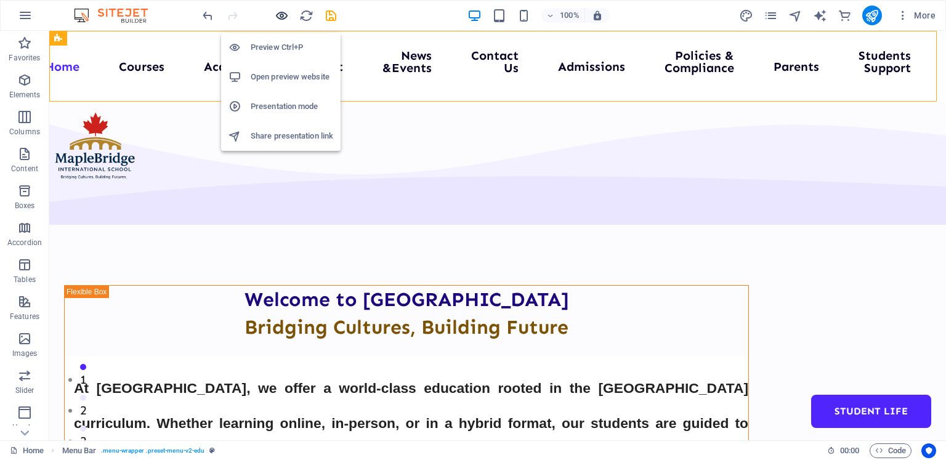
click at [280, 9] on icon "button" at bounding box center [282, 16] width 14 height 14
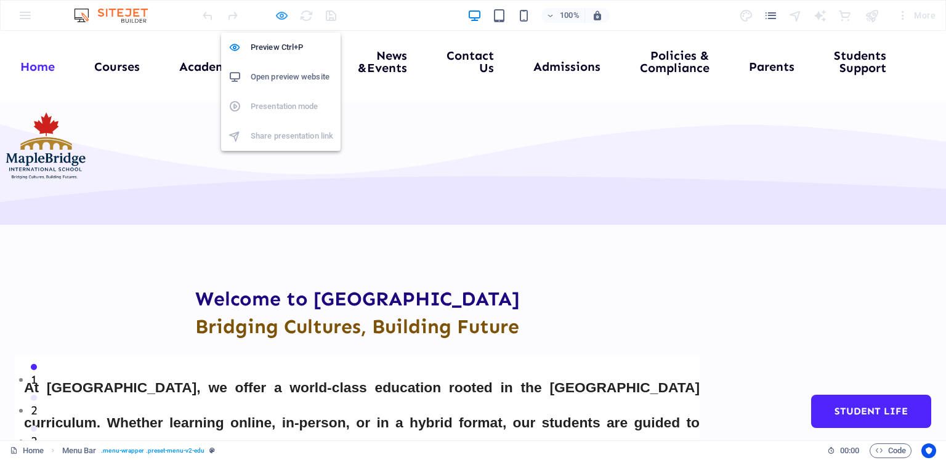
click at [280, 9] on icon "button" at bounding box center [282, 16] width 14 height 14
